Goal: Communication & Community: Answer question/provide support

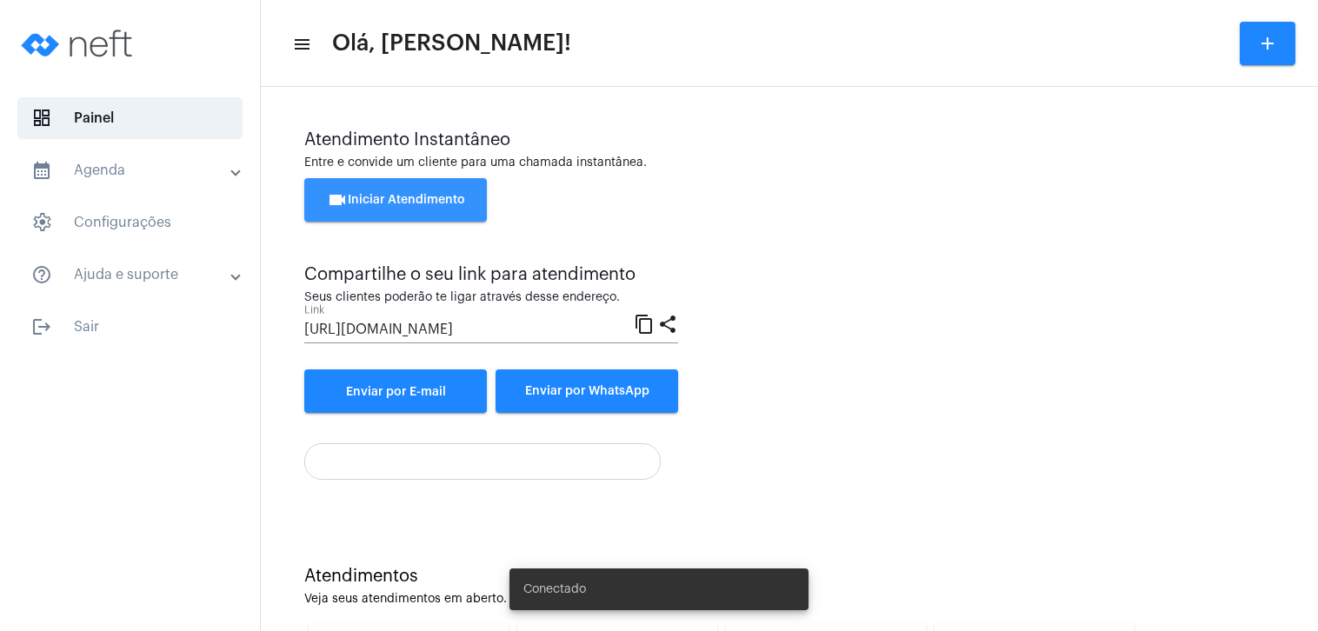
click at [441, 194] on span "videocam Iniciar Atendimento" at bounding box center [396, 200] width 138 height 12
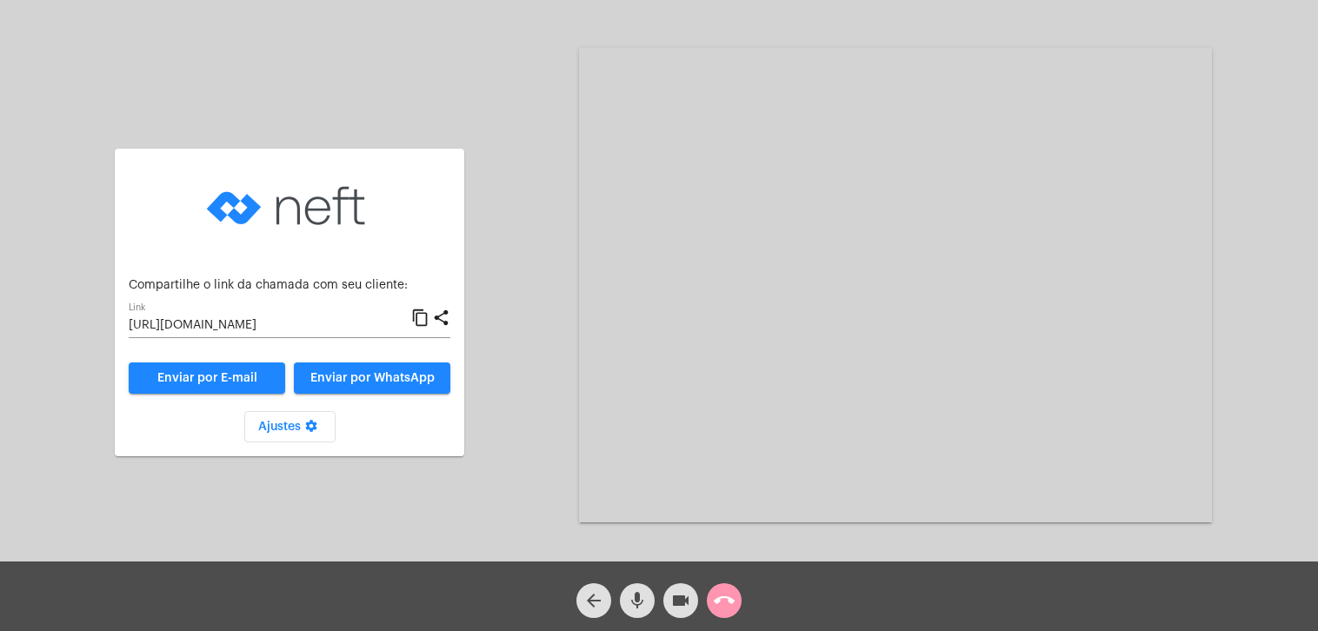
click at [423, 317] on mat-icon "content_copy" at bounding box center [420, 318] width 18 height 21
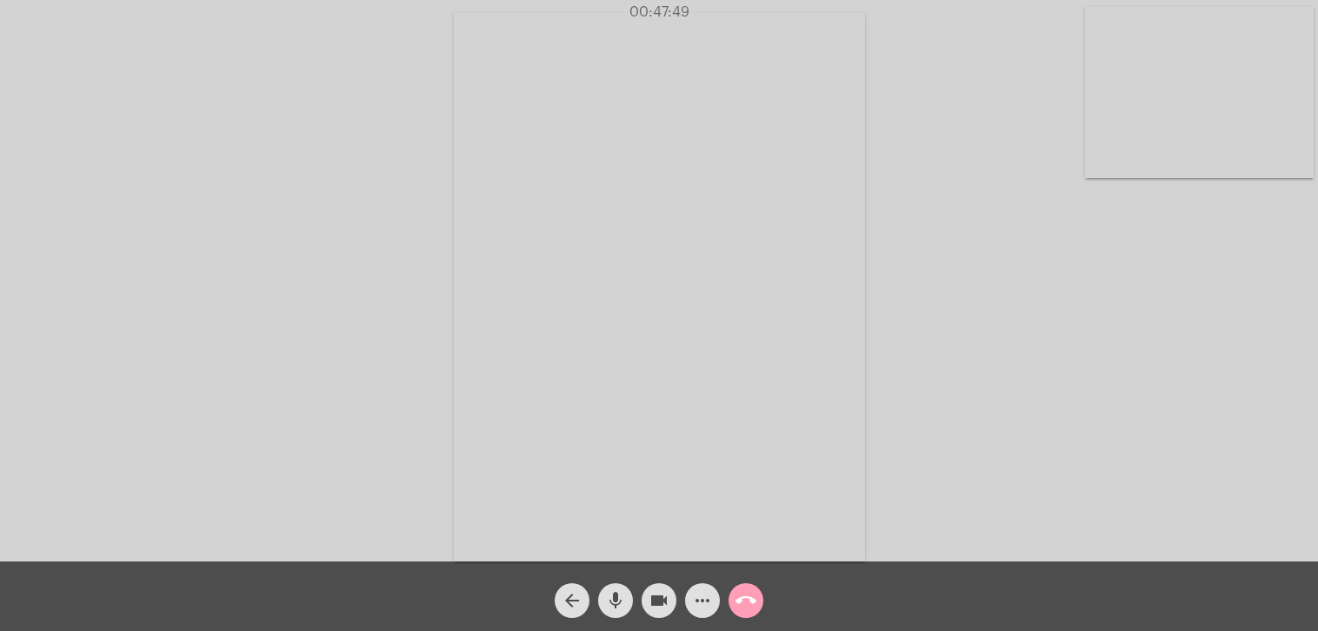
click at [744, 598] on mat-icon "call_end" at bounding box center [746, 600] width 21 height 21
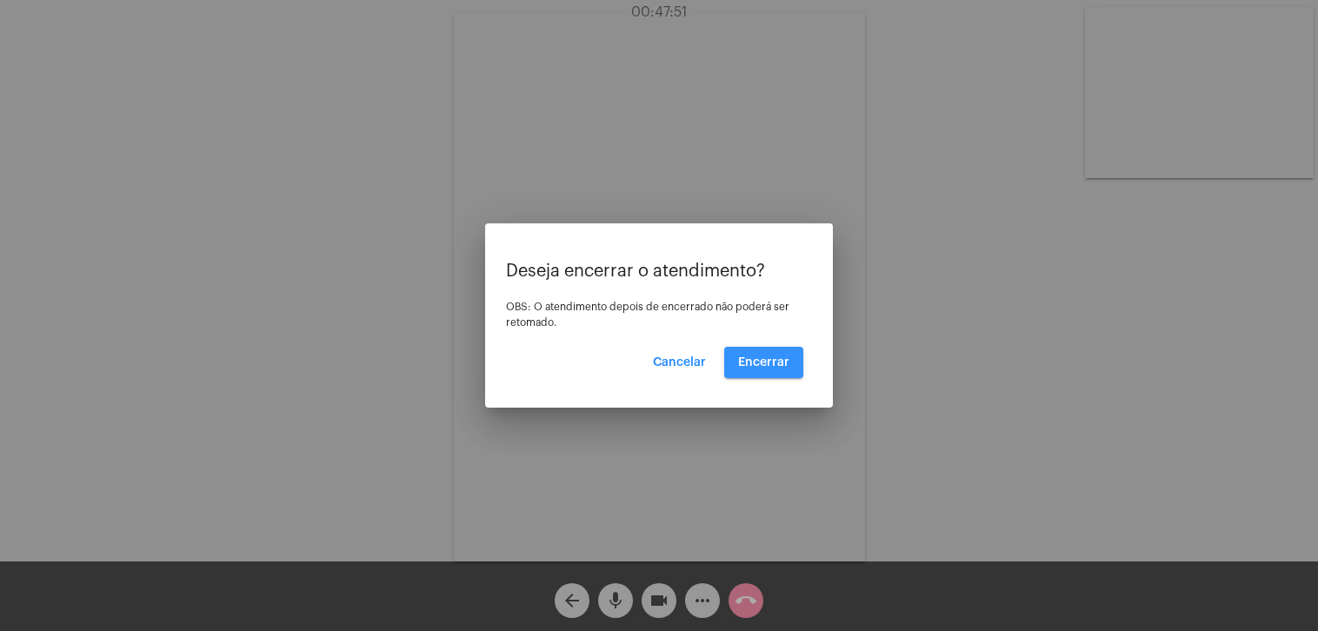
click at [760, 360] on span "Encerrar" at bounding box center [763, 363] width 51 height 12
